Goal: Obtain resource: Download file/media

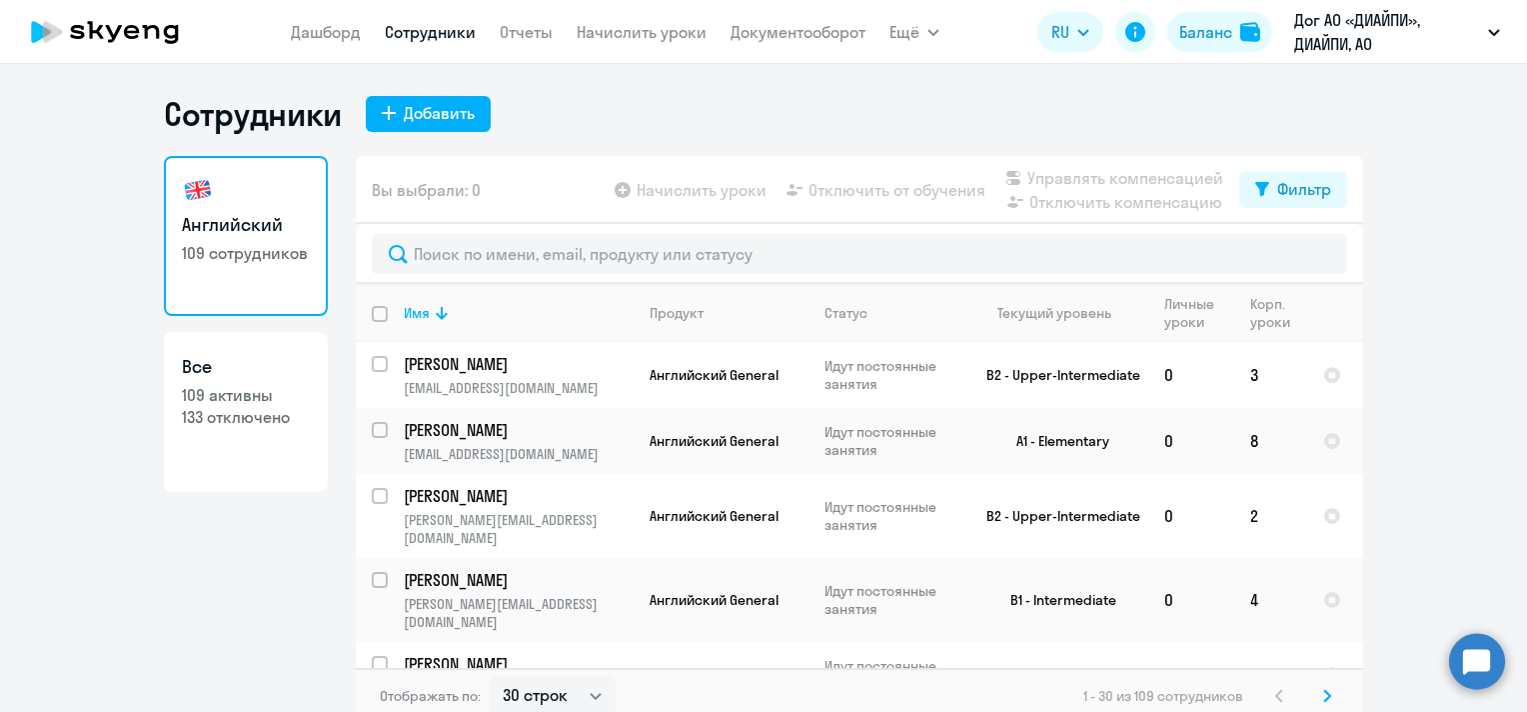
select select "30"
click at [337, 36] on link "Дашборд" at bounding box center [326, 32] width 70 height 20
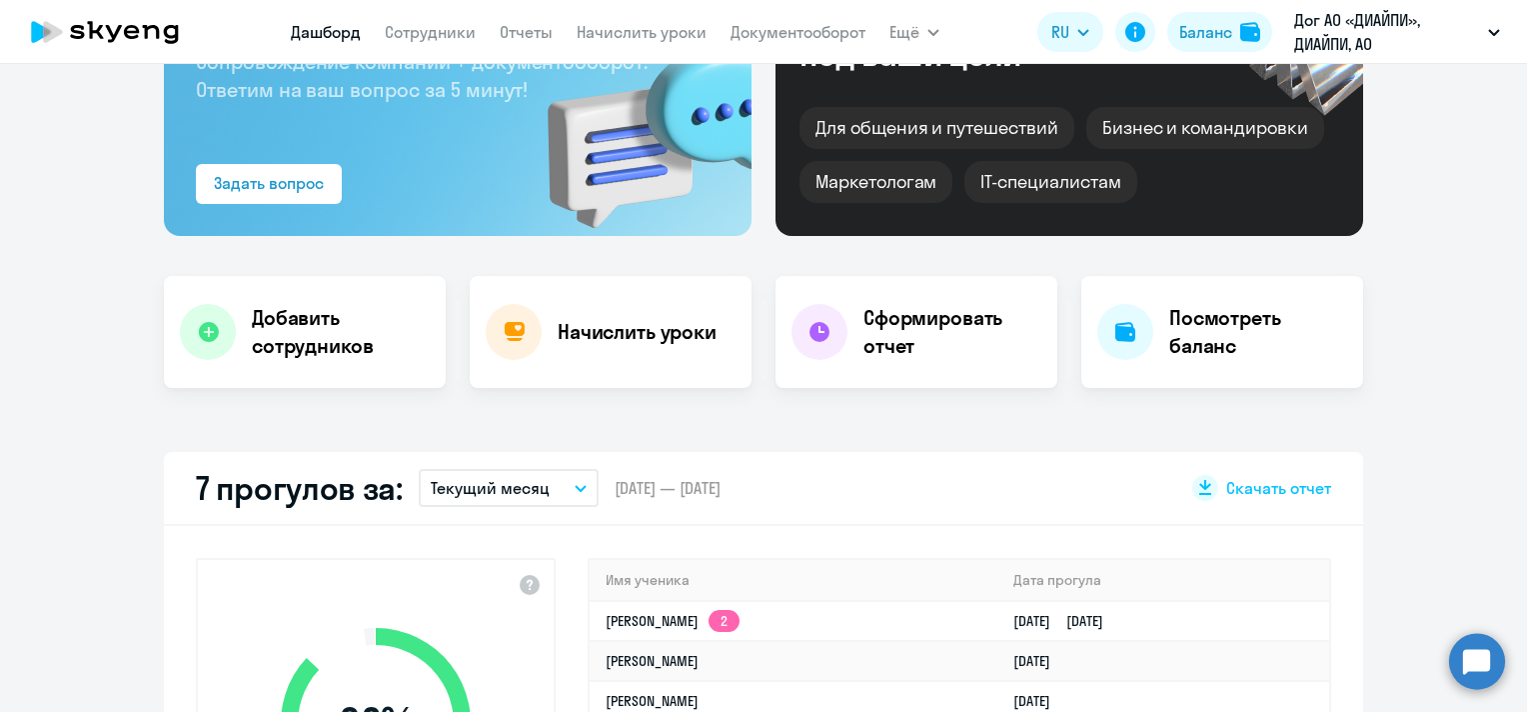
scroll to position [500, 0]
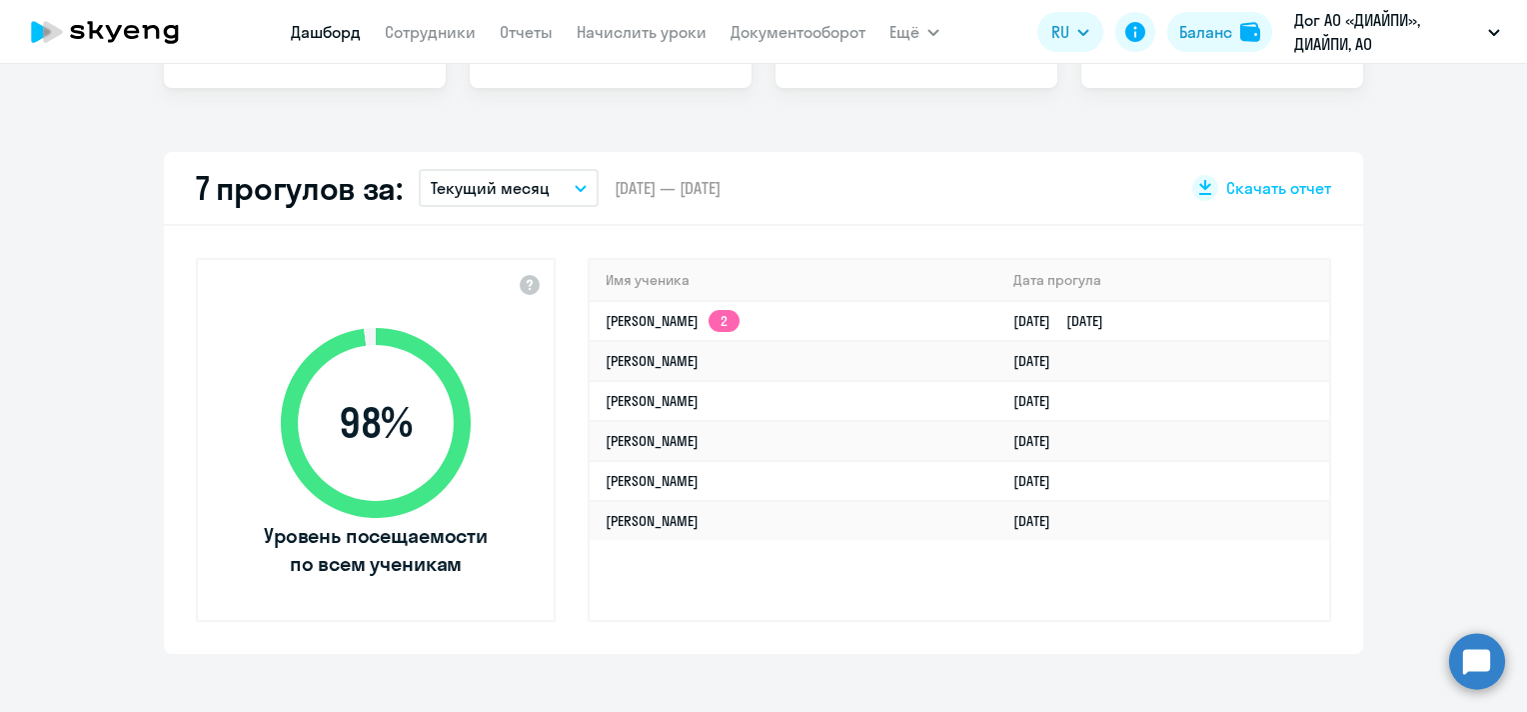
click at [512, 181] on p "Текущий месяц" at bounding box center [490, 188] width 119 height 24
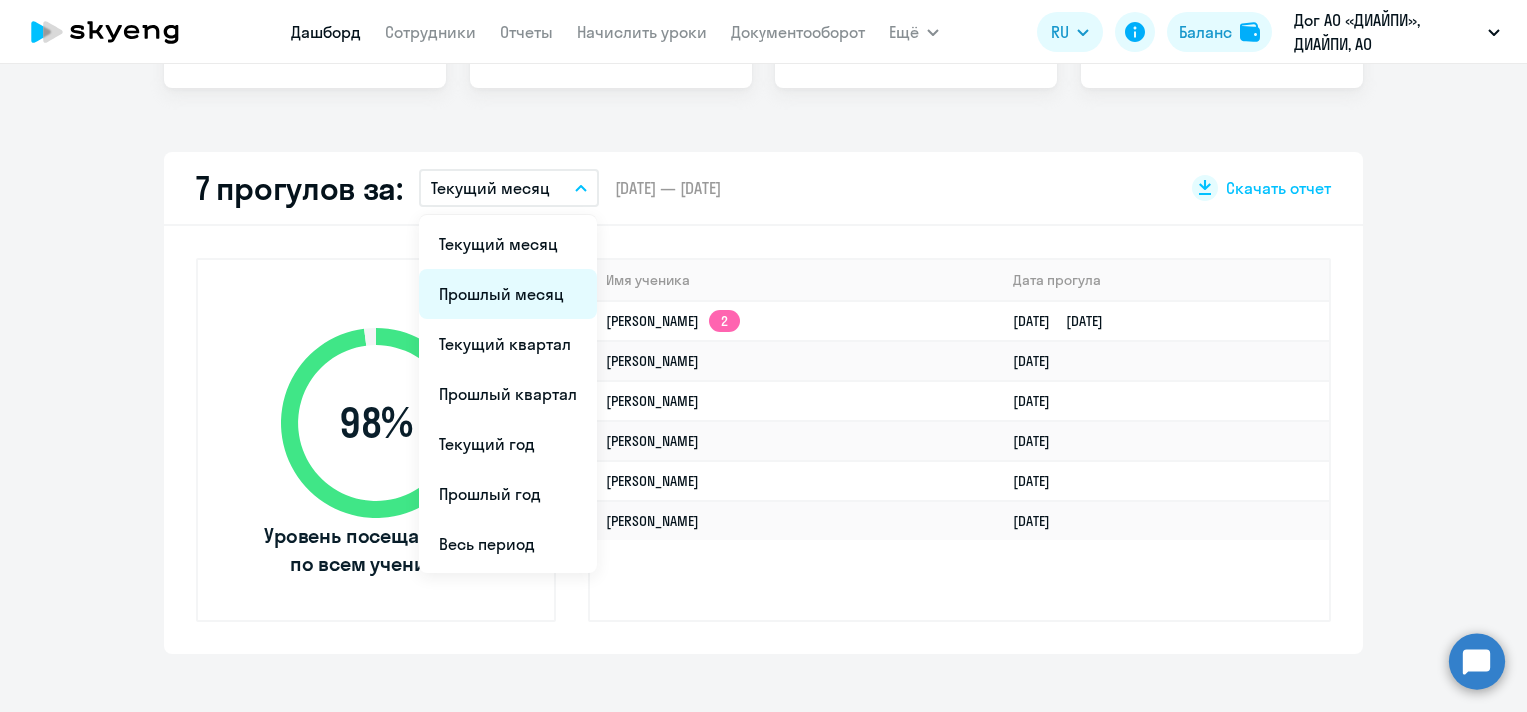
click at [507, 288] on li "Прошлый месяц" at bounding box center [508, 294] width 178 height 50
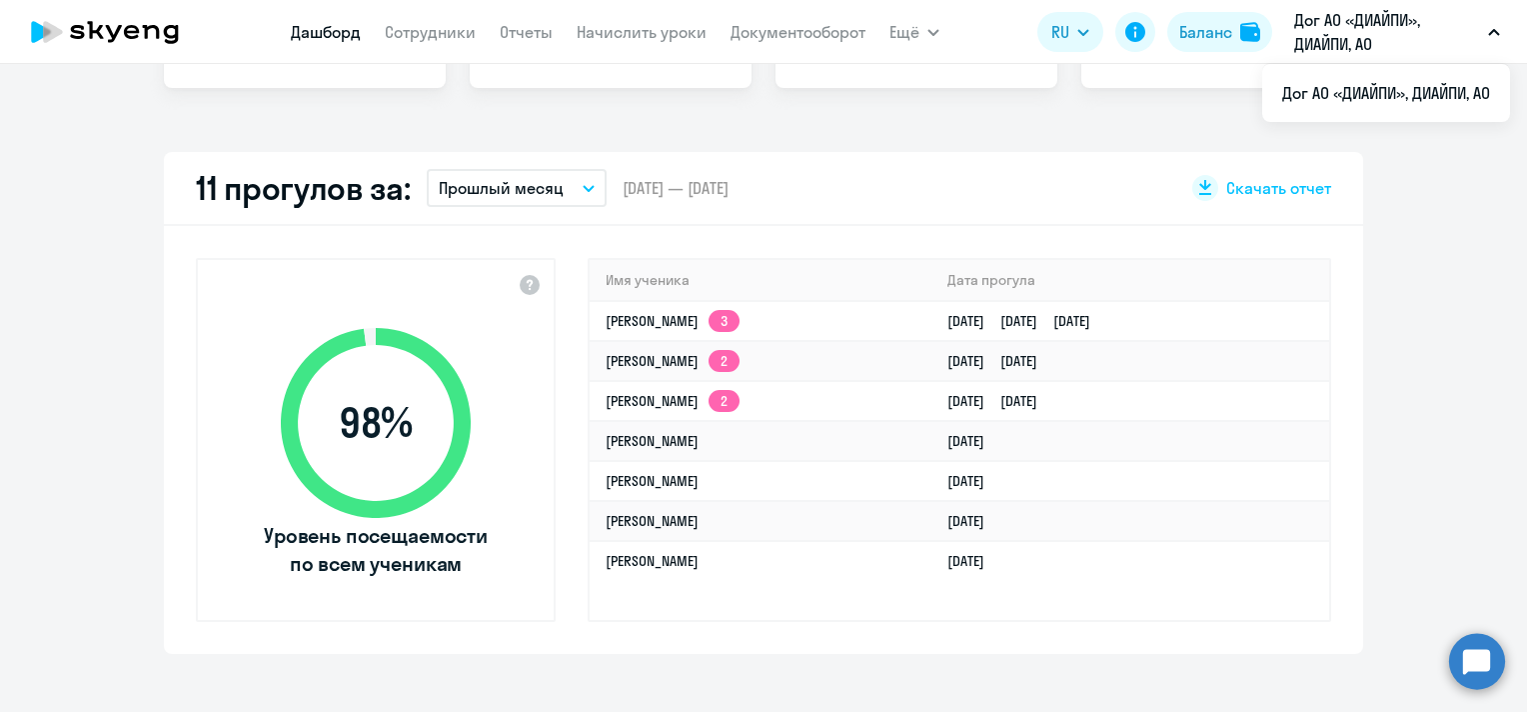
select select "30"
click at [836, 33] on link "Документооборот" at bounding box center [798, 32] width 135 height 20
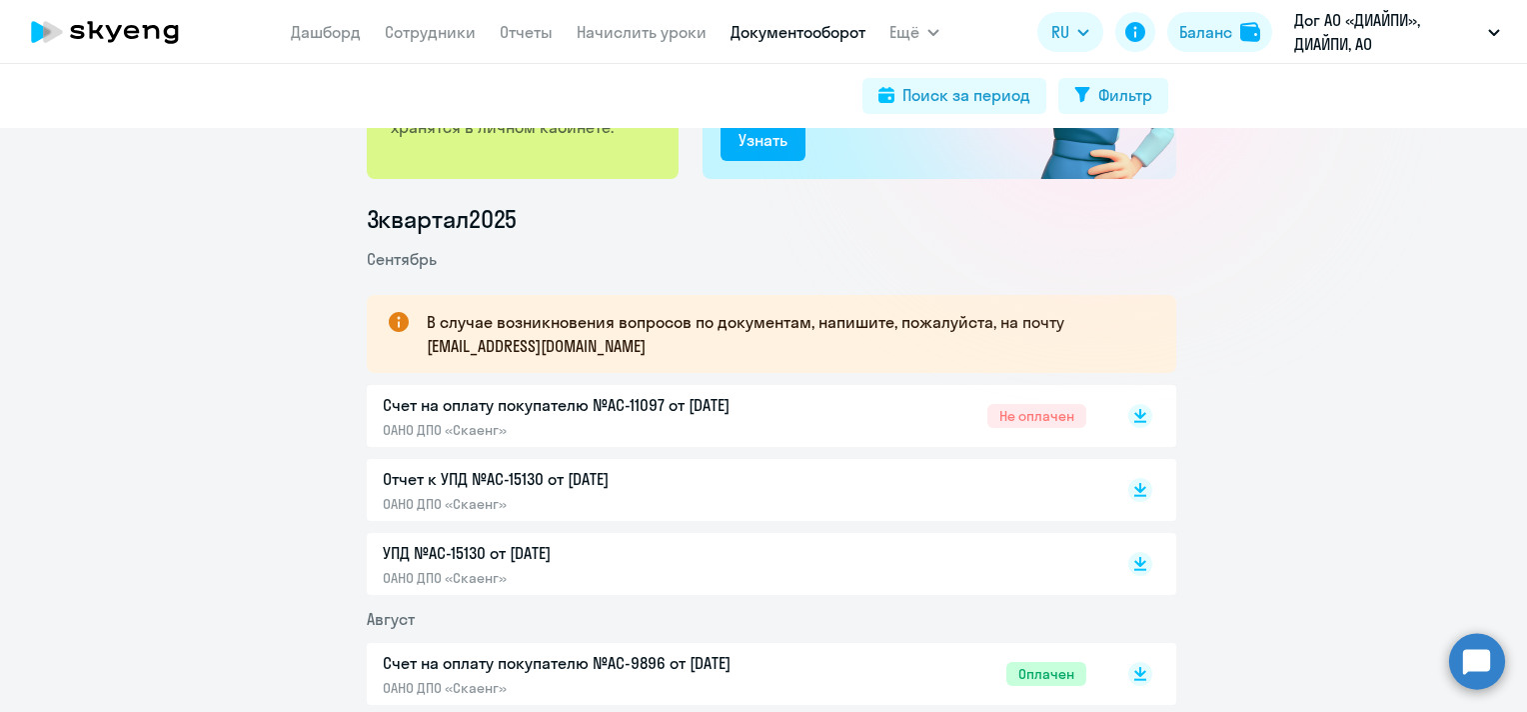
scroll to position [300, 0]
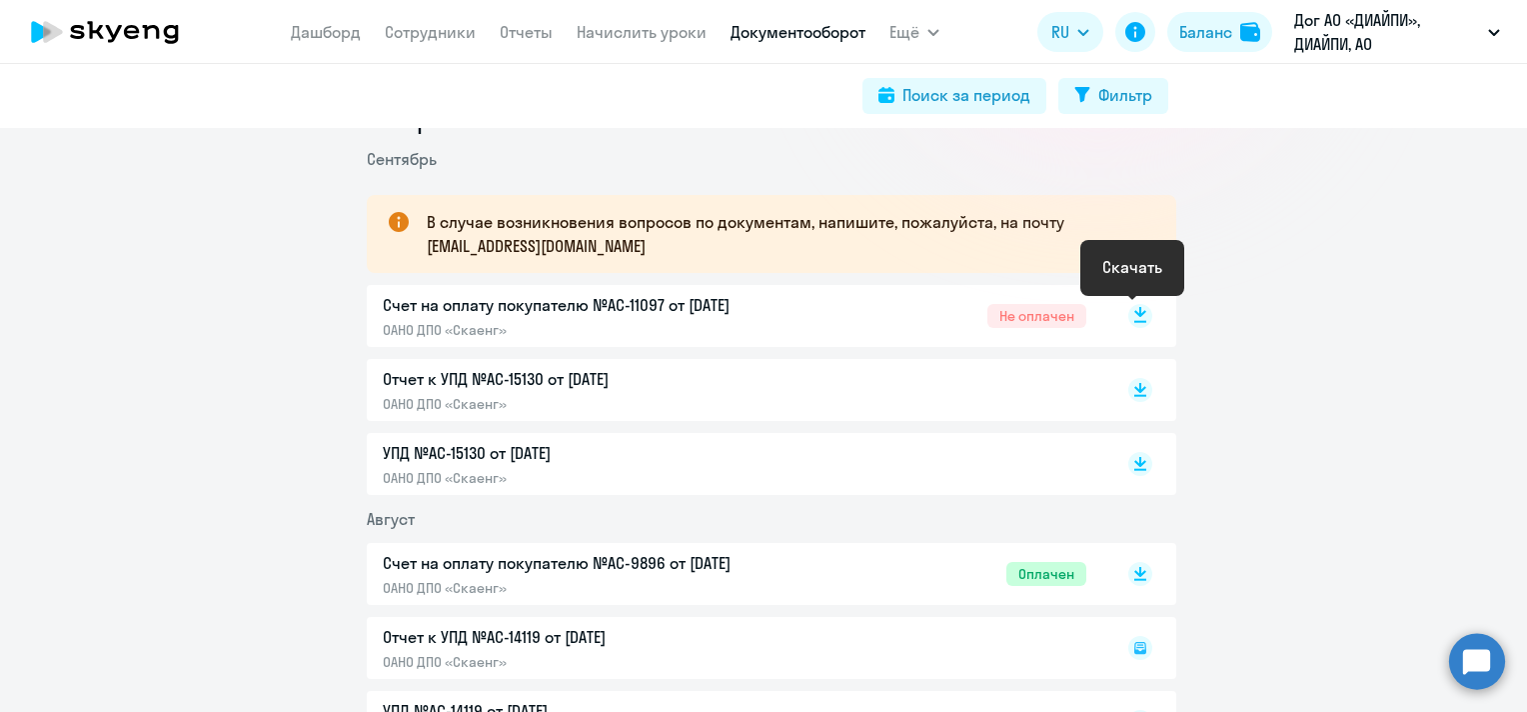
click at [1136, 312] on icon at bounding box center [1140, 312] width 12 height 10
